Goal: Transaction & Acquisition: Download file/media

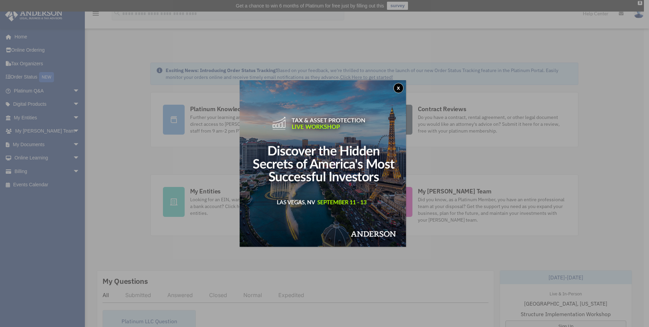
click at [398, 89] on button "x" at bounding box center [399, 88] width 10 height 10
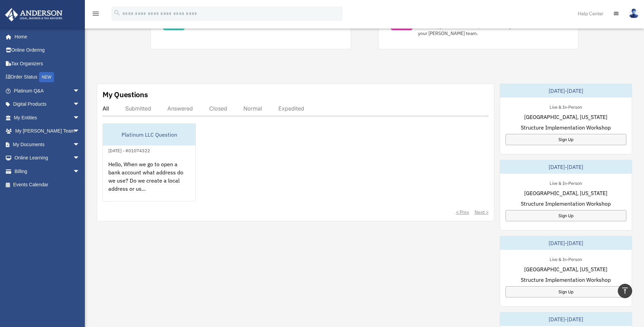
scroll to position [170, 0]
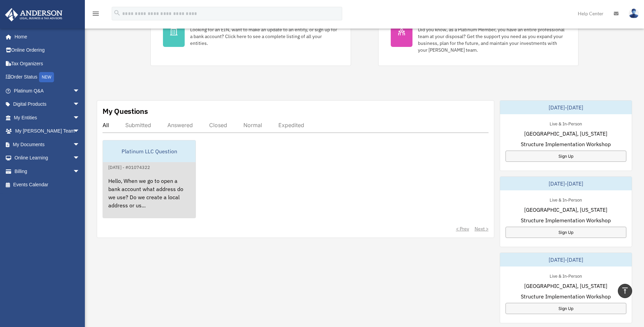
click at [136, 198] on div "Hello, When we go to open a bank account what address do we use? Do we create a…" at bounding box center [149, 197] width 93 height 53
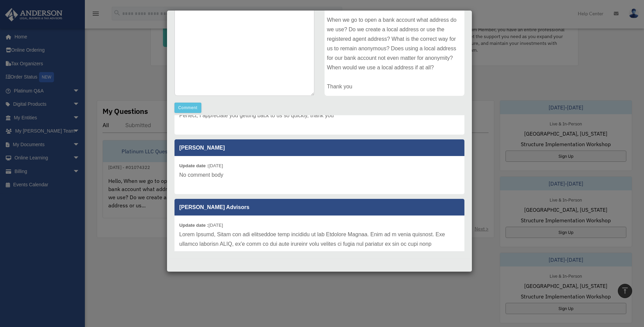
scroll to position [57, 0]
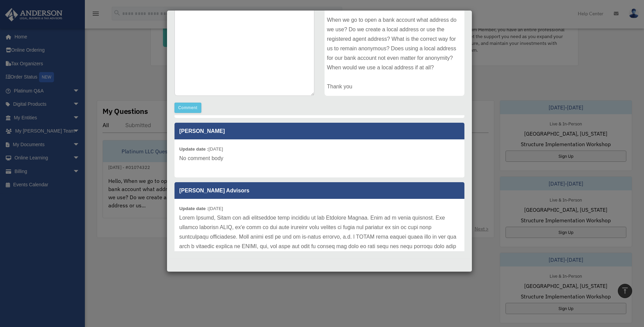
click at [312, 326] on div "Case Detail × Platinum LLC Question Case Number 01074322 Created Date [DATE] St…" at bounding box center [322, 163] width 644 height 327
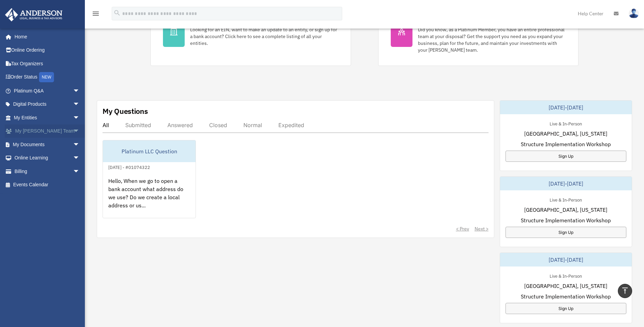
click at [73, 131] on span "arrow_drop_down" at bounding box center [80, 131] width 14 height 14
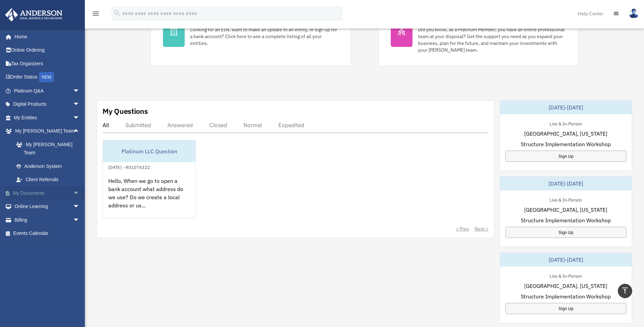
click at [73, 186] on span "arrow_drop_down" at bounding box center [80, 193] width 14 height 14
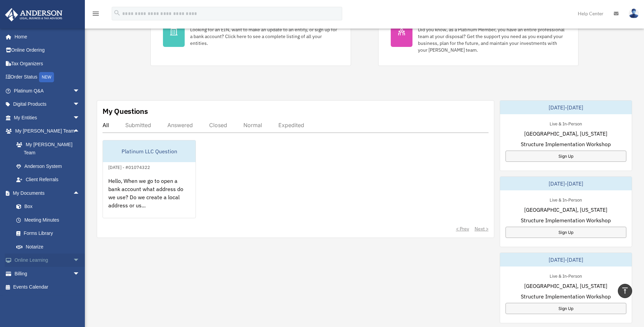
click at [73, 253] on span "arrow_drop_down" at bounding box center [80, 260] width 14 height 14
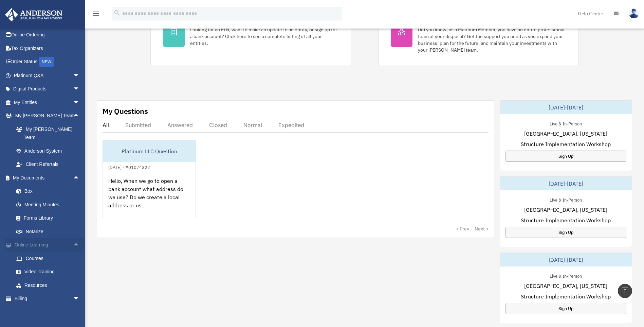
scroll to position [23, 0]
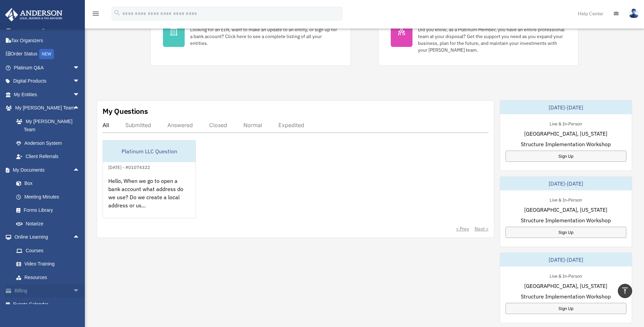
click at [73, 285] on span "arrow_drop_down" at bounding box center [80, 291] width 14 height 14
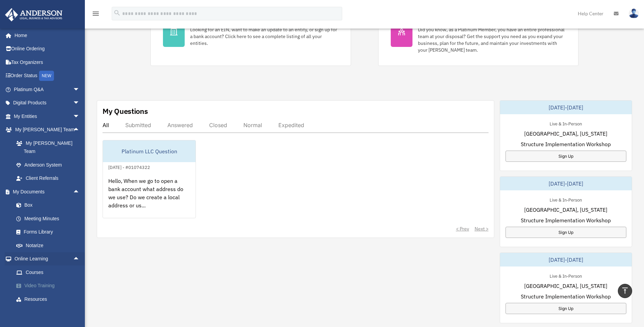
scroll to position [0, 0]
click at [24, 37] on link "Home" at bounding box center [47, 37] width 85 height 14
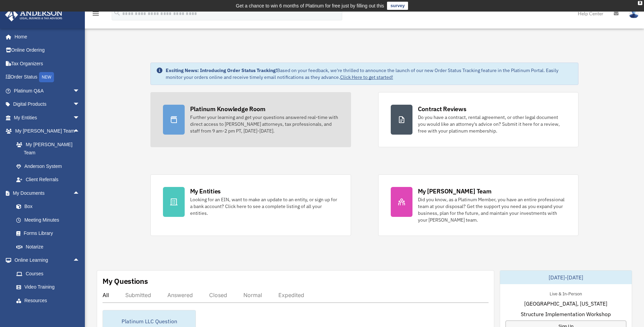
click at [247, 112] on div "Platinum Knowledge Room" at bounding box center [227, 109] width 75 height 8
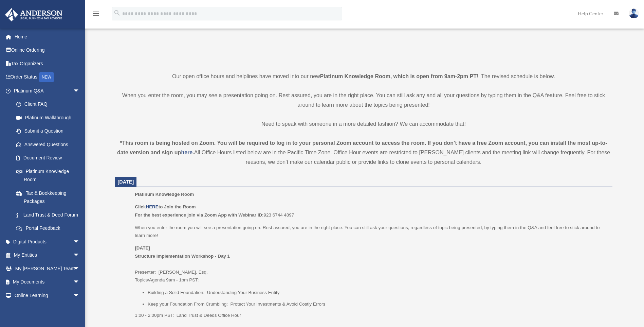
scroll to position [227, 0]
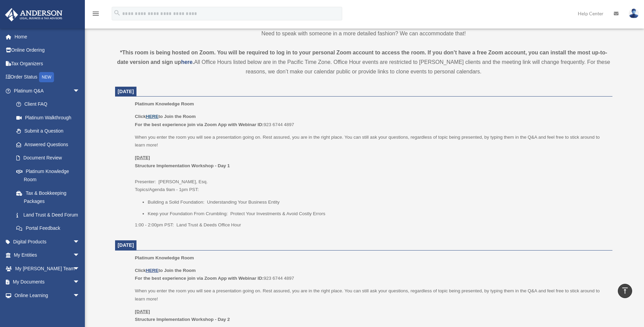
click at [151, 117] on u "HERE" at bounding box center [152, 116] width 13 height 5
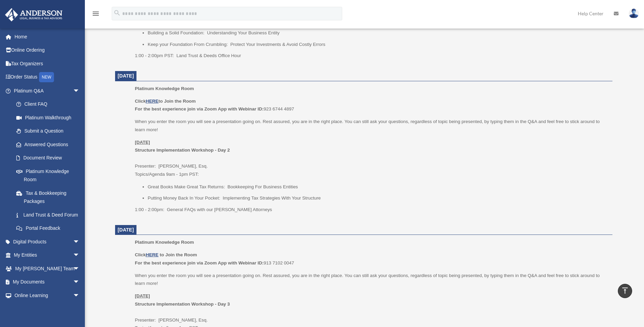
scroll to position [396, 0]
click at [45, 213] on link "Land Trust & Deed Forum" at bounding box center [50, 215] width 80 height 14
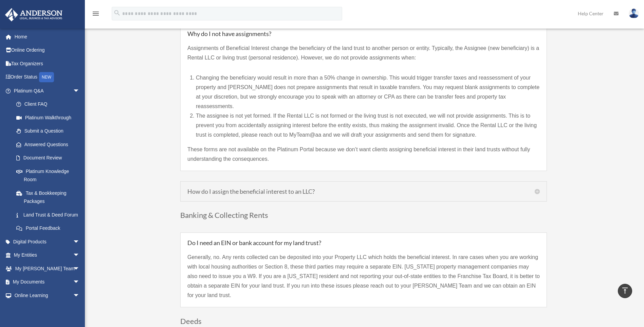
scroll to position [792, 0]
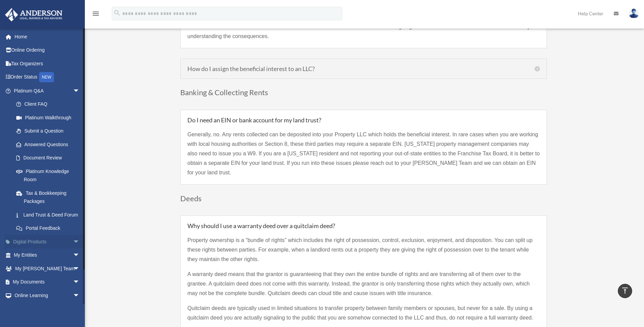
click at [73, 249] on span "arrow_drop_down" at bounding box center [80, 242] width 14 height 14
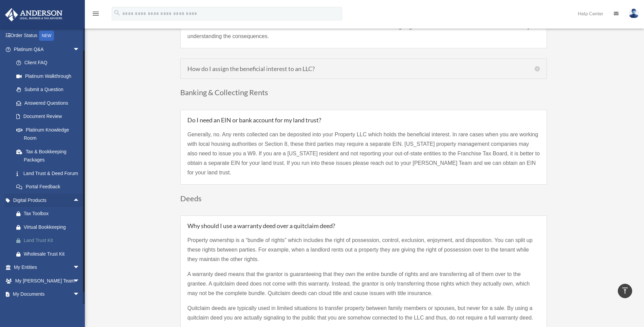
scroll to position [57, 0]
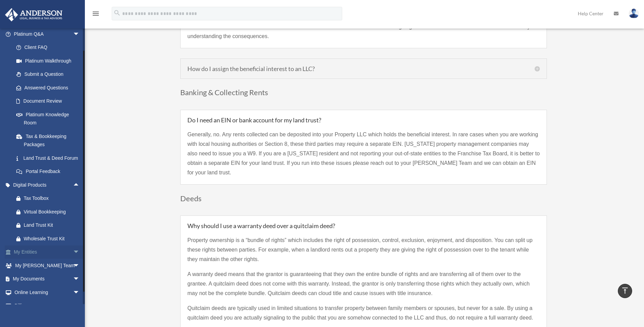
click at [73, 258] on span "arrow_drop_down" at bounding box center [80, 252] width 14 height 14
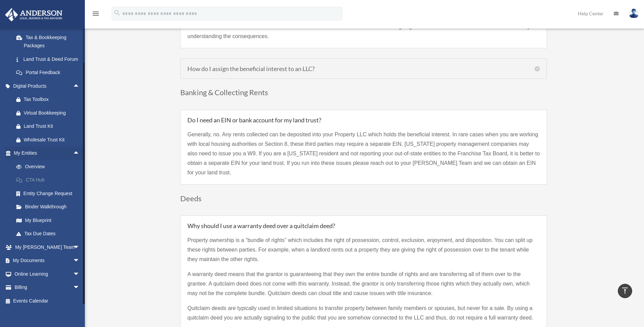
scroll to position [169, 0]
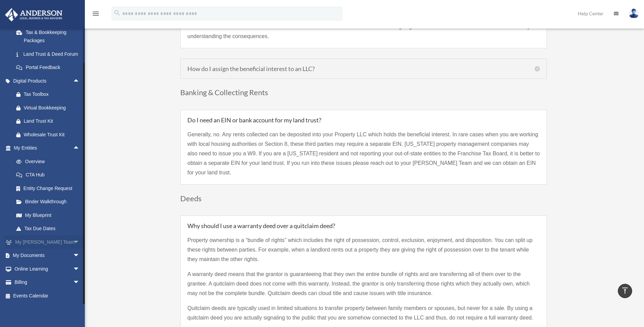
click at [73, 242] on span "arrow_drop_down" at bounding box center [80, 242] width 14 height 14
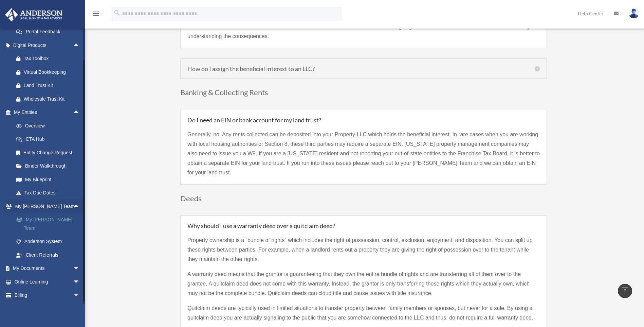
scroll to position [209, 0]
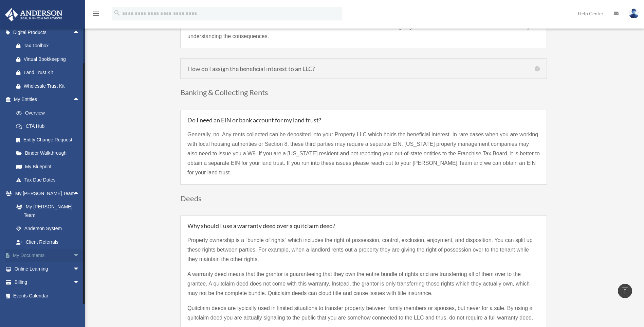
click at [73, 253] on span "arrow_drop_down" at bounding box center [80, 256] width 14 height 14
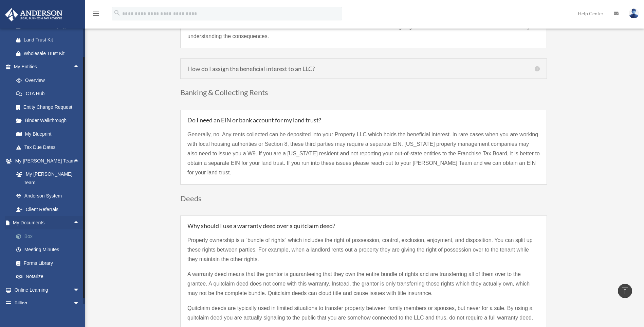
scroll to position [263, 0]
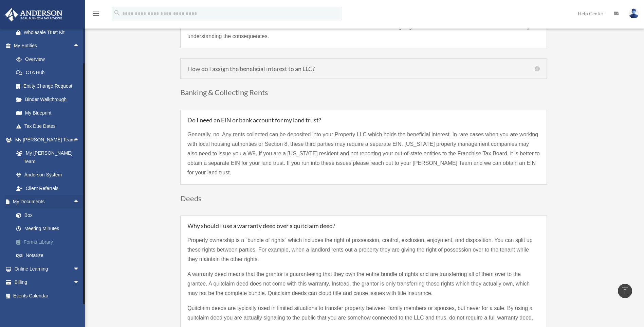
click at [39, 240] on link "Forms Library" at bounding box center [50, 242] width 80 height 14
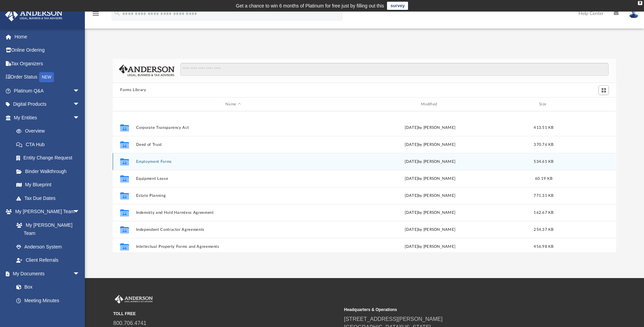
scroll to position [170, 0]
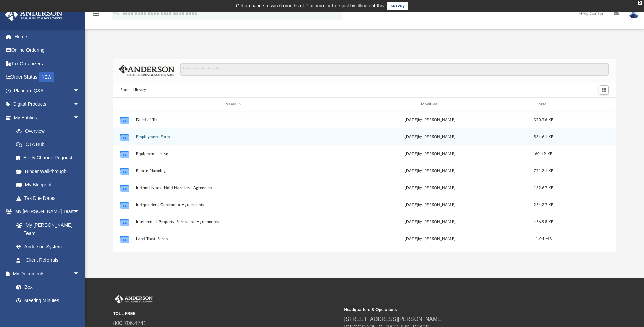
click at [149, 139] on div "Collaborated Folder Employment Forms Wed Oct 5 2022 by Mary Acree 534.61 KB" at bounding box center [364, 136] width 503 height 17
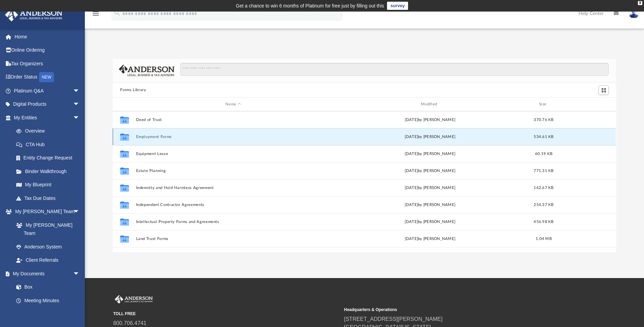
click at [161, 137] on button "Employment Forms" at bounding box center [233, 136] width 194 height 4
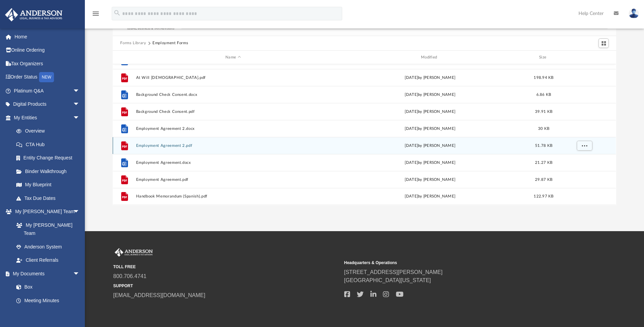
scroll to position [57, 0]
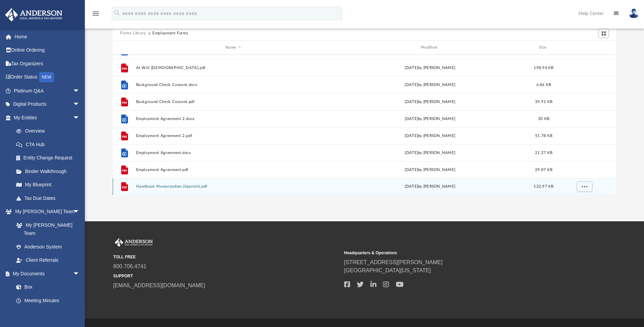
click at [162, 185] on button "Handbook Memorandum (Spanish).pdf" at bounding box center [233, 186] width 194 height 4
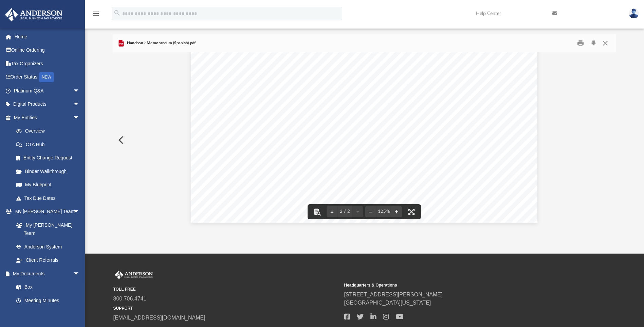
scroll to position [0, 0]
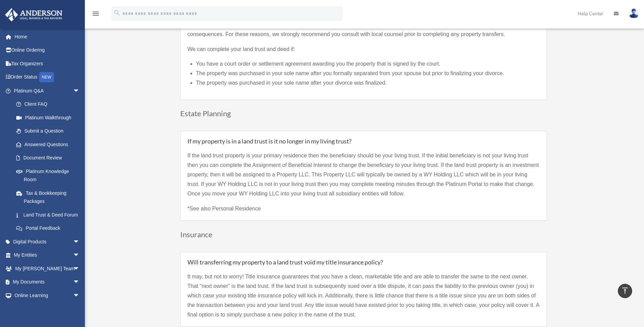
scroll to position [1470, 0]
